Goal: Information Seeking & Learning: Learn about a topic

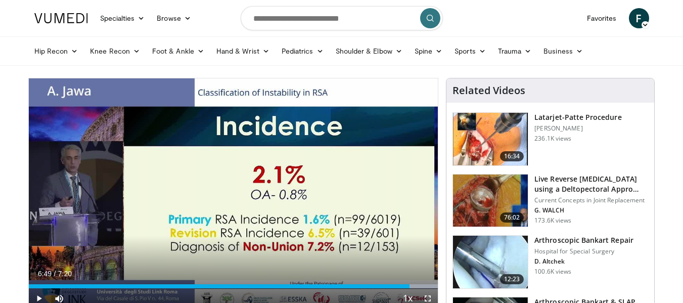
scroll to position [1, 0]
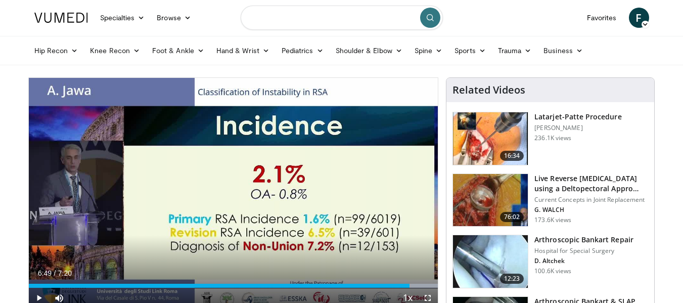
click at [290, 20] on input "Search topics, interventions" at bounding box center [342, 18] width 202 height 24
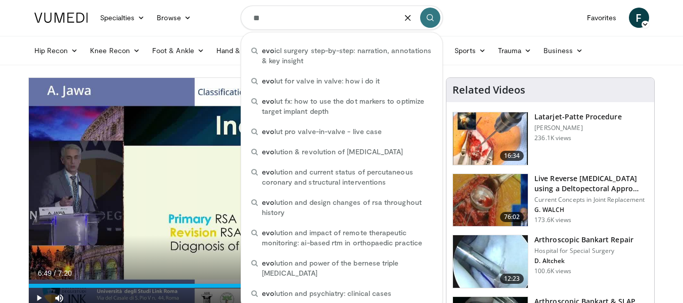
type input "*"
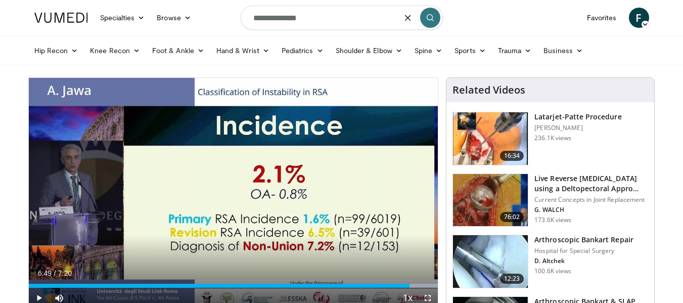
type input "**********"
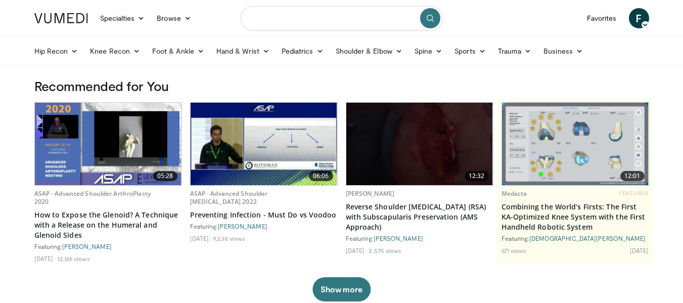
click at [300, 17] on input "Search topics, interventions" at bounding box center [342, 18] width 202 height 24
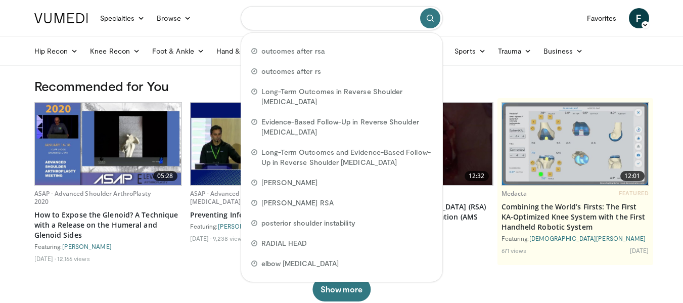
paste input "**********"
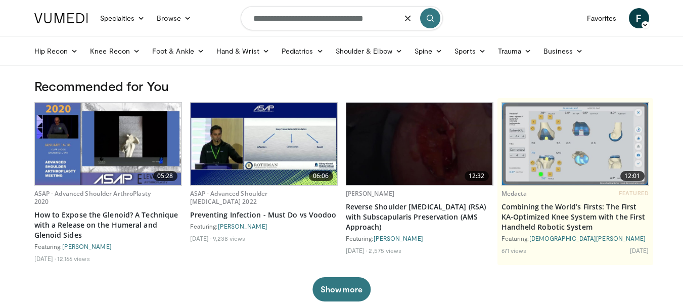
type input "**********"
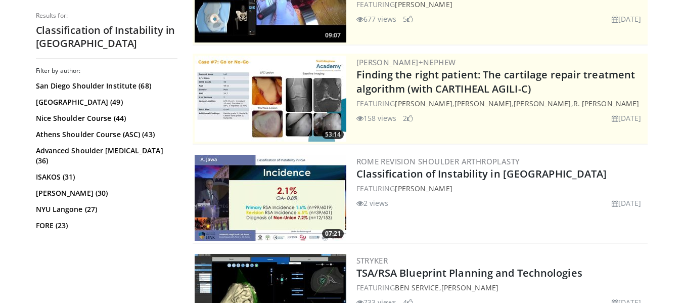
scroll to position [180, 0]
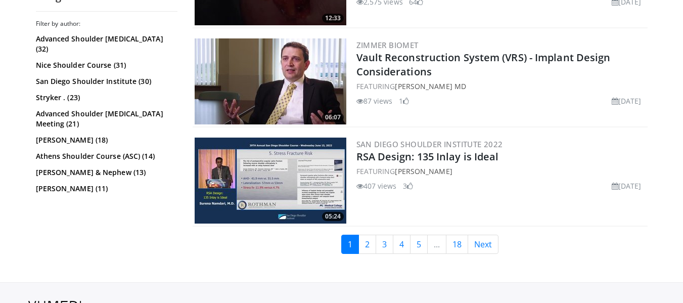
scroll to position [2454, 0]
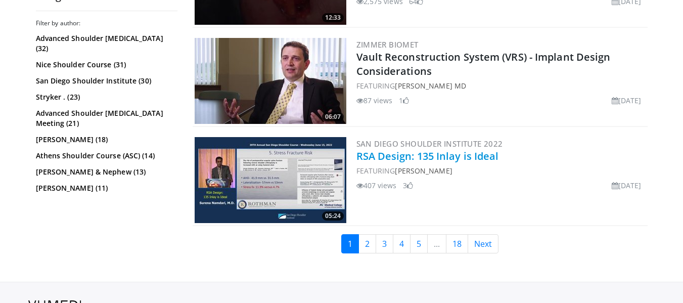
click at [389, 156] on link "RSA Design: 135 Inlay is Ideal" at bounding box center [427, 156] width 143 height 14
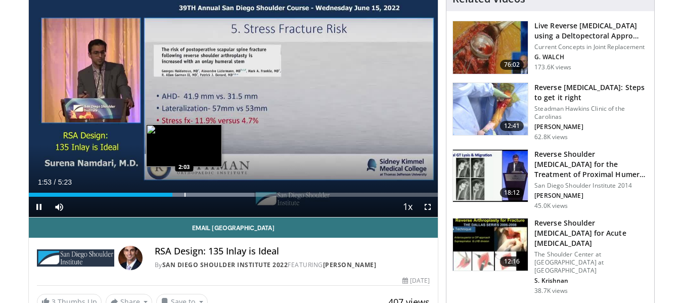
click at [185, 194] on div "Progress Bar" at bounding box center [185, 195] width 1 height 4
click at [188, 194] on div "Progress Bar" at bounding box center [188, 195] width 1 height 4
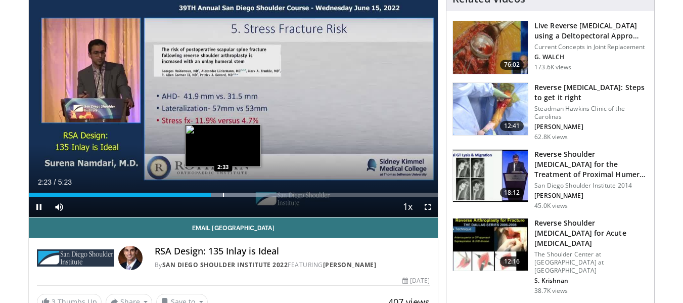
click at [223, 195] on div "Progress Bar" at bounding box center [223, 195] width 1 height 4
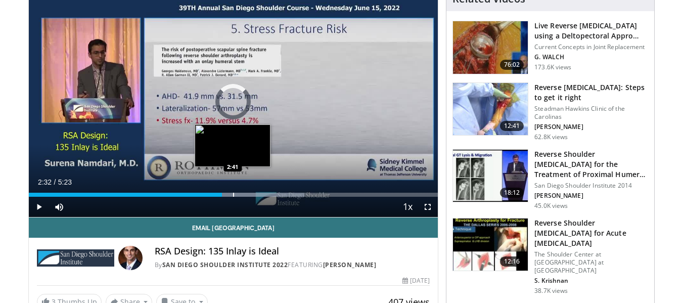
click at [233, 195] on div "Progress Bar" at bounding box center [233, 195] width 1 height 4
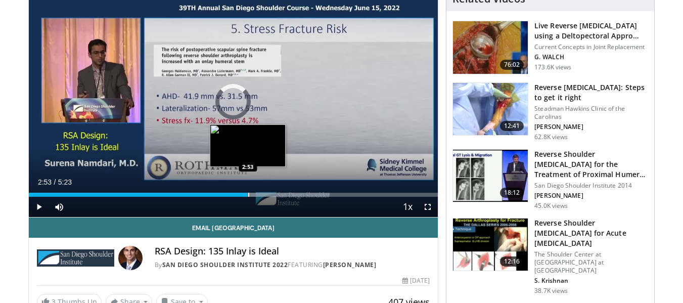
click at [248, 195] on div "Progress Bar" at bounding box center [248, 195] width 1 height 4
click at [254, 195] on div "Progress Bar" at bounding box center [254, 195] width 1 height 4
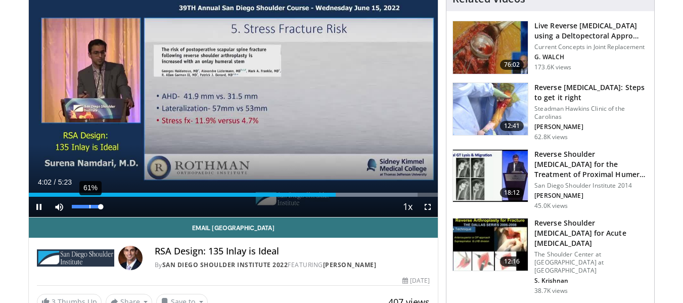
click at [89, 207] on div "61%" at bounding box center [86, 207] width 29 height 4
click at [83, 208] on div "39%" at bounding box center [86, 207] width 29 height 4
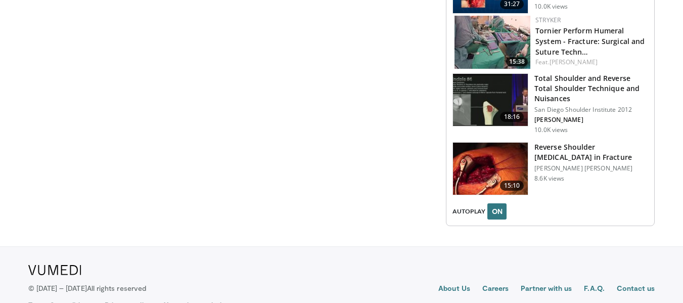
scroll to position [1218, 0]
